Goal: Task Accomplishment & Management: Manage account settings

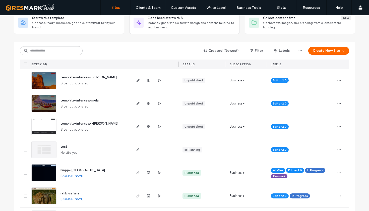
scroll to position [39, 0]
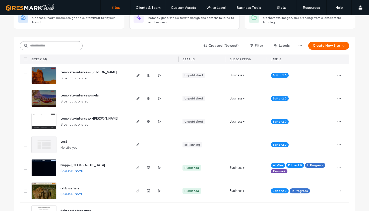
click at [48, 47] on input at bounding box center [51, 45] width 63 height 9
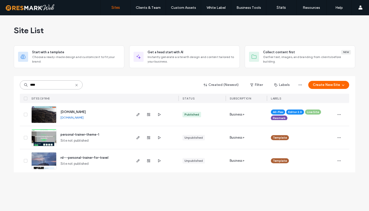
scroll to position [0, 0]
type input "****"
click at [137, 115] on use "button" at bounding box center [138, 114] width 3 height 3
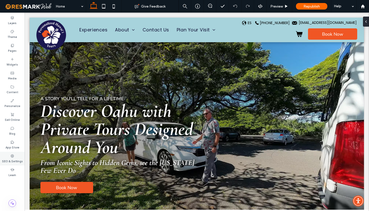
click at [13, 159] on label "SEO & Settings" at bounding box center [12, 161] width 21 height 6
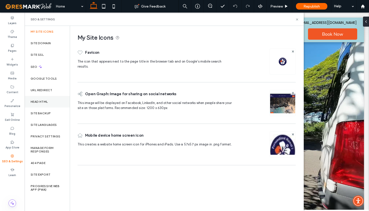
click at [47, 103] on label "Head HTML" at bounding box center [39, 102] width 17 height 4
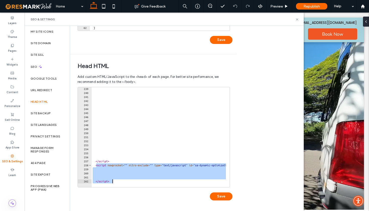
drag, startPoint x: 96, startPoint y: 165, endPoint x: 131, endPoint y: 191, distance: 43.0
click at [131, 191] on div "**********" at bounding box center [155, 146] width 155 height 119
type textarea "*********"
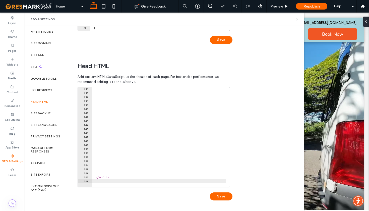
type textarea "*********"
click at [222, 198] on button "Save" at bounding box center [221, 196] width 23 height 8
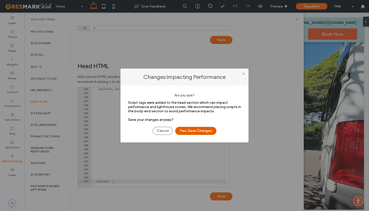
click at [186, 130] on button "Yes, Save Changes" at bounding box center [195, 131] width 41 height 8
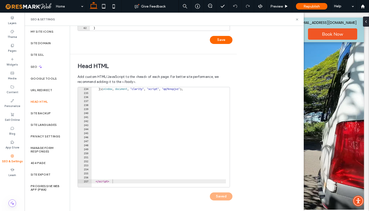
scroll to position [0, 0]
click at [296, 20] on icon at bounding box center [297, 20] width 4 height 4
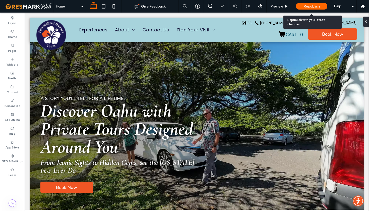
click at [305, 7] on span "Republish" at bounding box center [312, 6] width 16 height 4
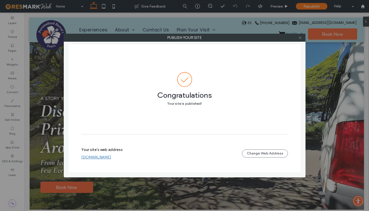
click at [299, 37] on icon at bounding box center [300, 38] width 4 height 4
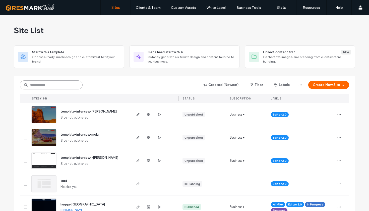
click at [55, 85] on input at bounding box center [51, 84] width 63 height 9
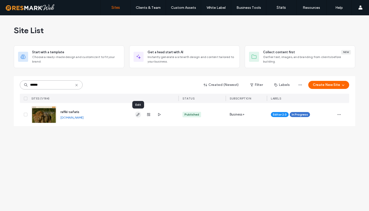
type input "******"
click at [139, 116] on icon "button" at bounding box center [138, 114] width 4 height 4
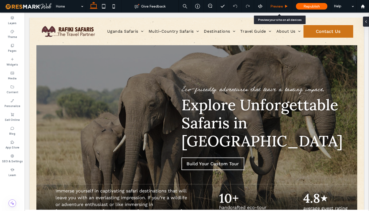
click at [279, 8] on span "Preview" at bounding box center [276, 6] width 13 height 4
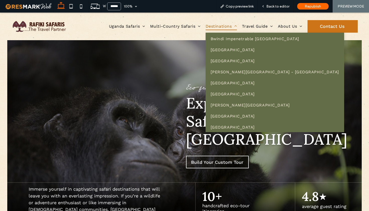
click at [212, 27] on span "Destinations" at bounding box center [221, 26] width 31 height 7
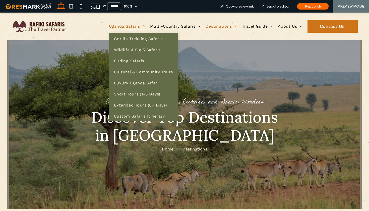
click at [119, 27] on span "Uganda Safaris" at bounding box center [127, 26] width 36 height 7
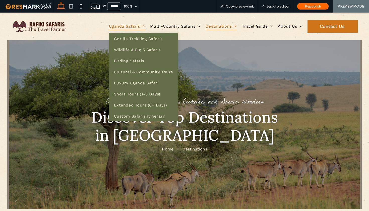
click at [116, 30] on span "Uganda Safaris" at bounding box center [127, 26] width 36 height 7
click at [121, 28] on span "Uganda Safaris" at bounding box center [127, 26] width 36 height 7
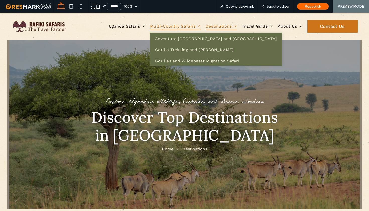
click at [170, 28] on span "Multi-Country Safaris" at bounding box center [175, 26] width 50 height 7
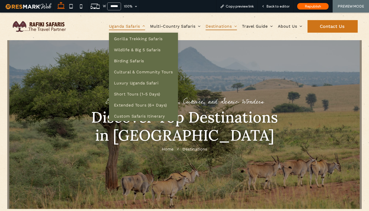
click at [115, 29] on span "Uganda Safaris" at bounding box center [127, 26] width 36 height 7
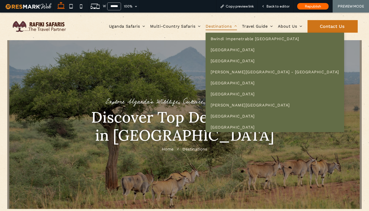
click at [209, 26] on span "Destinations" at bounding box center [221, 26] width 31 height 7
